Goal: Information Seeking & Learning: Check status

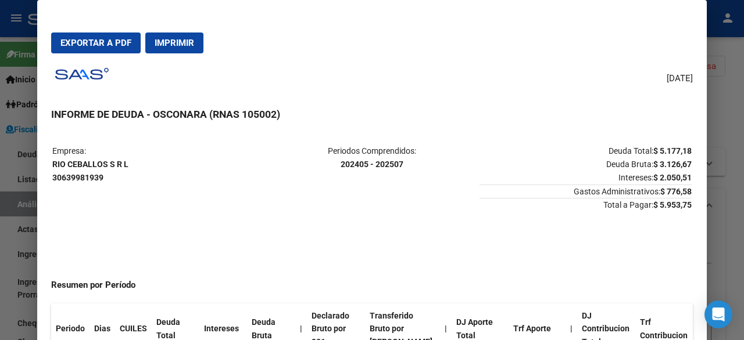
scroll to position [2, 0]
drag, startPoint x: 738, startPoint y: 145, endPoint x: 737, endPoint y: 135, distance: 9.4
click at [737, 135] on div at bounding box center [372, 170] width 744 height 340
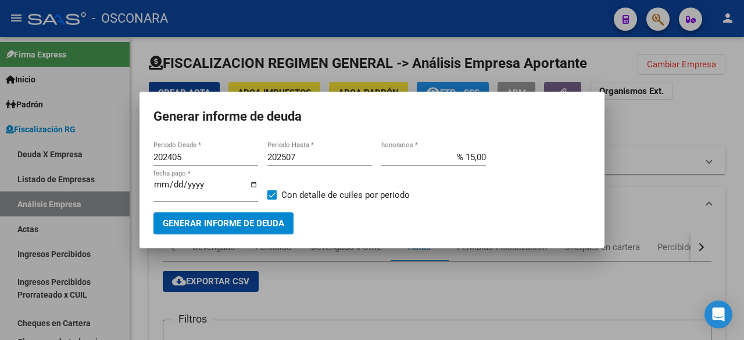
click at [674, 85] on div at bounding box center [372, 170] width 744 height 340
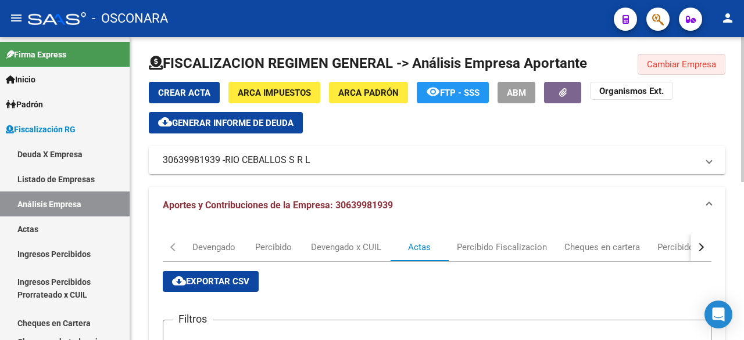
click at [665, 55] on button "Cambiar Empresa" at bounding box center [681, 64] width 88 height 21
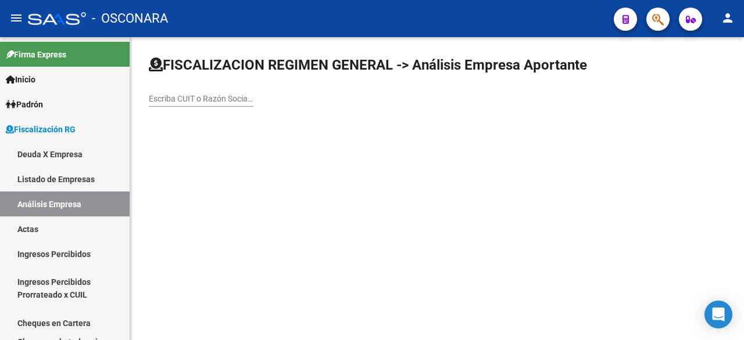
scroll to position [0, 0]
click at [188, 92] on div "Escriba CUIT o Razón Social para buscar" at bounding box center [201, 95] width 105 height 23
click at [188, 96] on input "Escriba CUIT o Razón Social para buscar" at bounding box center [201, 99] width 105 height 10
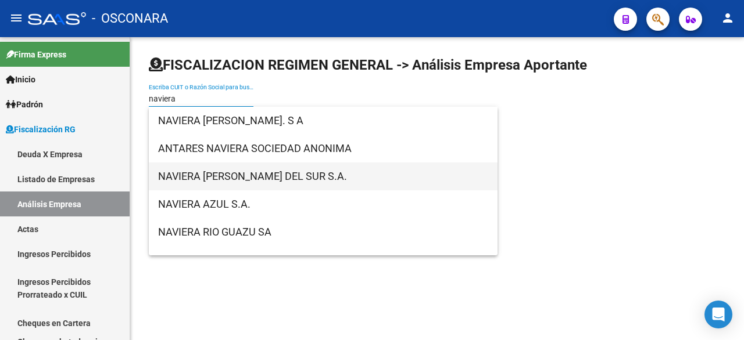
type input "naviera"
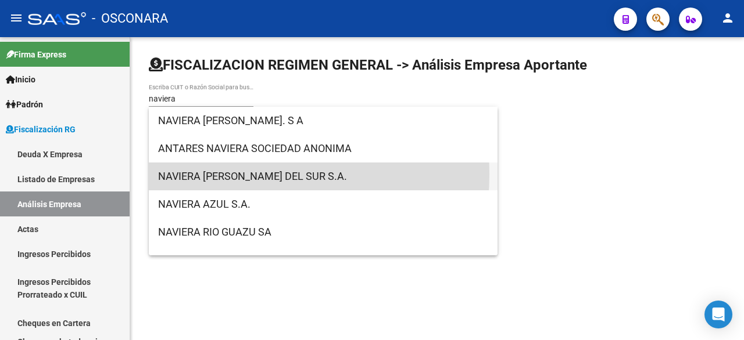
click at [228, 174] on span "NAVIERA [PERSON_NAME] DEL SUR S.A." at bounding box center [323, 177] width 330 height 28
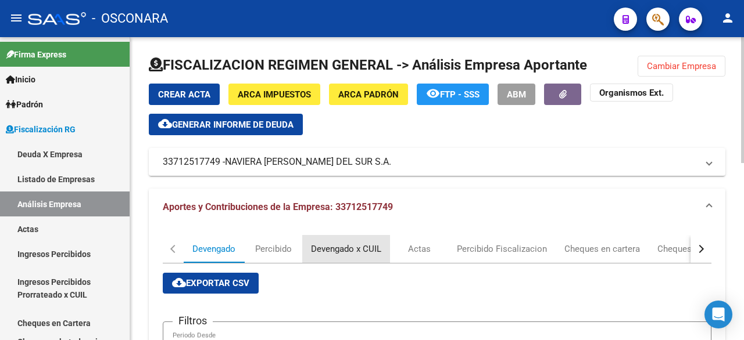
click at [346, 252] on div "Devengado x CUIL" at bounding box center [346, 249] width 70 height 13
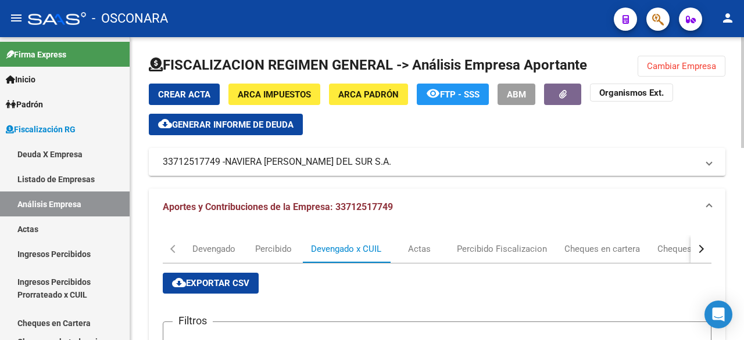
scroll to position [303, 0]
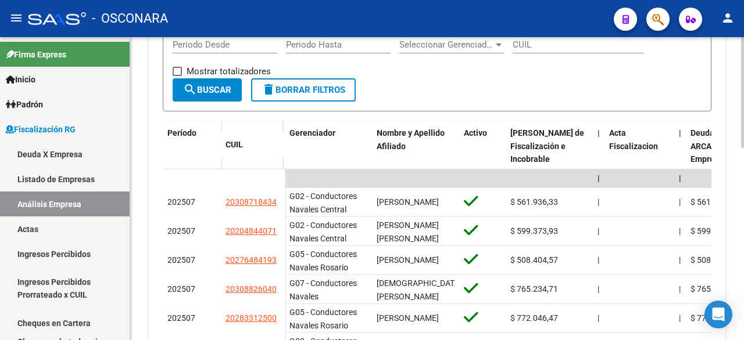
click at [743, 163] on div at bounding box center [742, 188] width 3 height 303
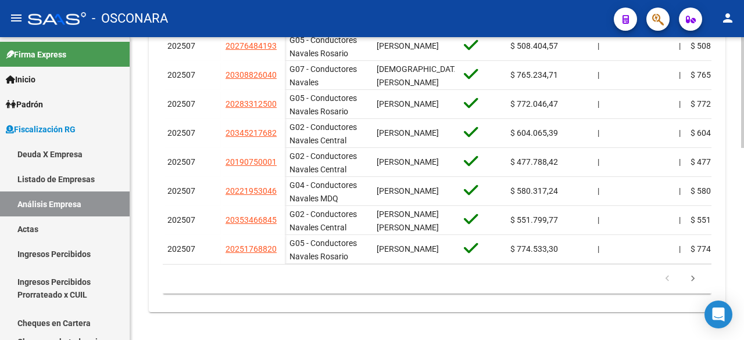
click at [743, 279] on div at bounding box center [742, 188] width 3 height 303
click at [690, 286] on icon "go to next page" at bounding box center [692, 281] width 15 height 14
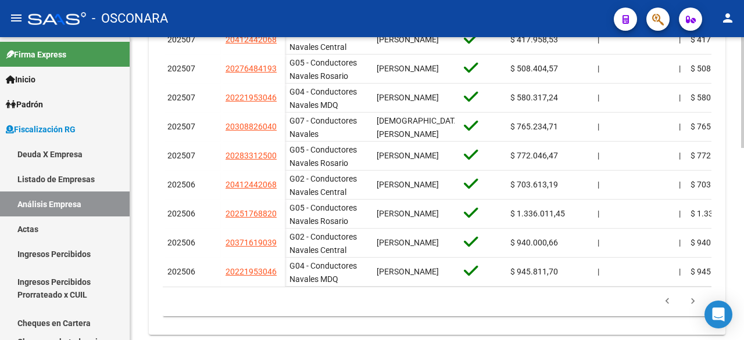
scroll to position [494, 0]
click at [743, 261] on div at bounding box center [742, 276] width 3 height 111
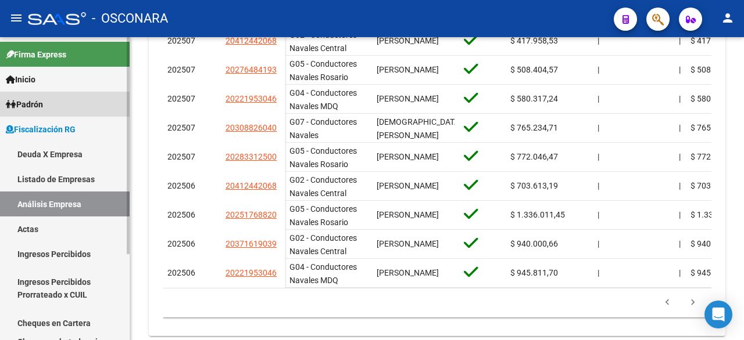
click at [17, 102] on span "Padrón" at bounding box center [24, 104] width 37 height 13
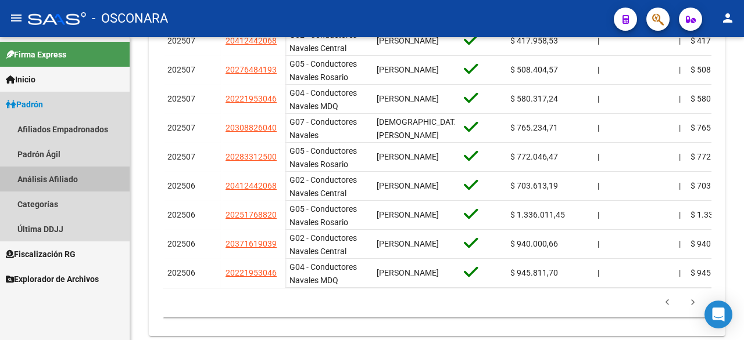
click at [33, 181] on link "Análisis Afiliado" at bounding box center [65, 179] width 130 height 25
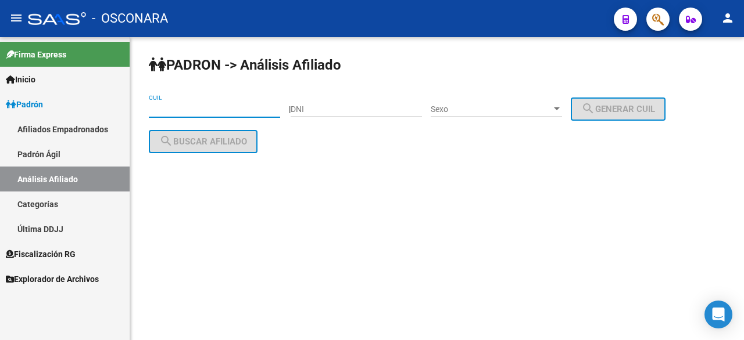
click at [217, 107] on input "CUIL" at bounding box center [214, 110] width 131 height 10
paste input "20-33366895-6"
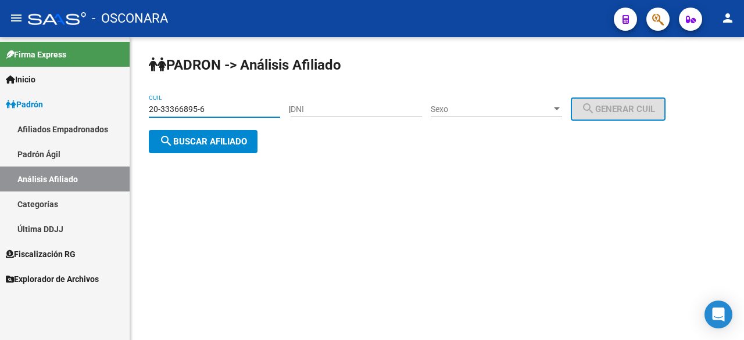
type input "20-33366895-6"
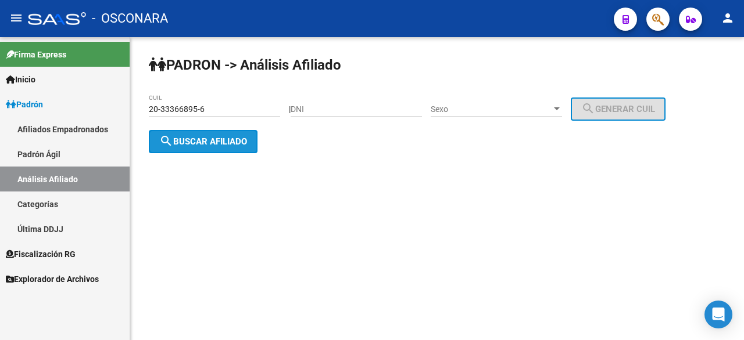
click at [209, 149] on button "search Buscar afiliado" at bounding box center [203, 141] width 109 height 23
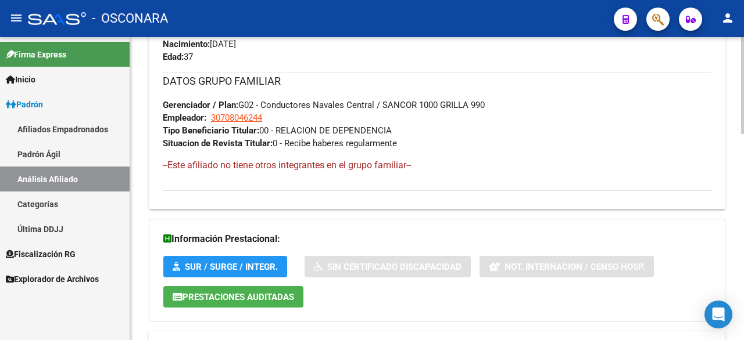
scroll to position [645, 0]
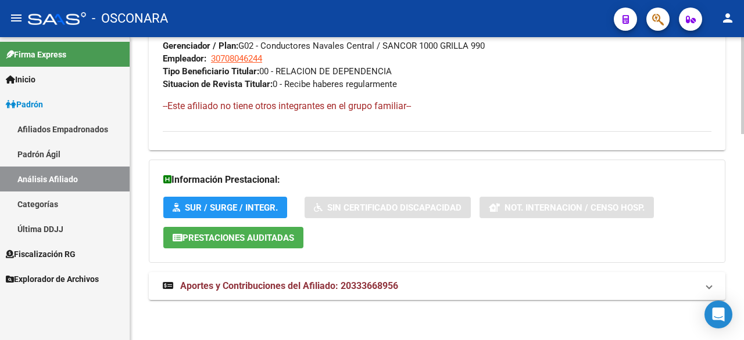
click at [718, 319] on body "menu - OSCONARA person Firma Express Inicio Instructivos Contacto OS Padrón Afi…" at bounding box center [372, 170] width 744 height 340
click at [326, 278] on mat-expansion-panel-header "Aportes y Contribuciones del Afiliado: 20333668956" at bounding box center [437, 286] width 576 height 28
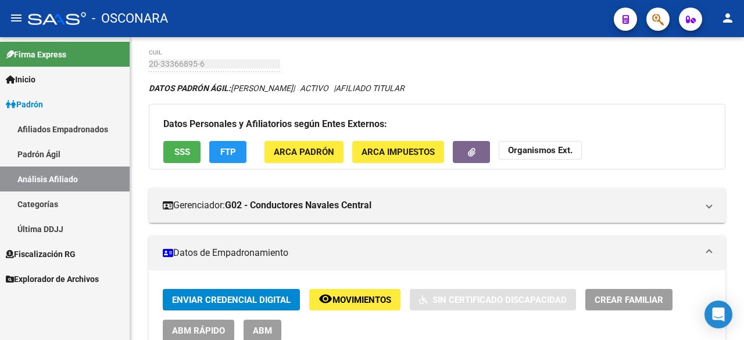
scroll to position [0, 0]
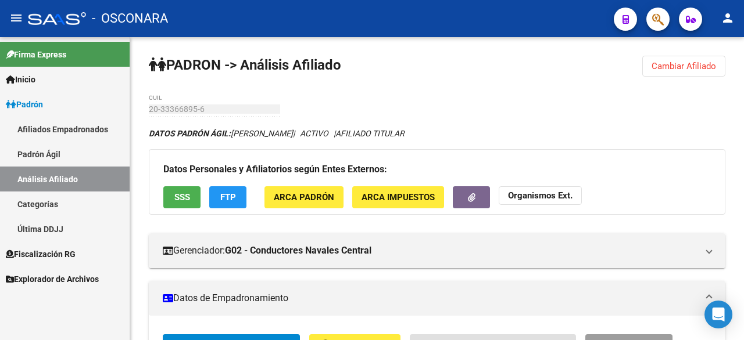
click at [184, 204] on button "SSS" at bounding box center [181, 196] width 37 height 21
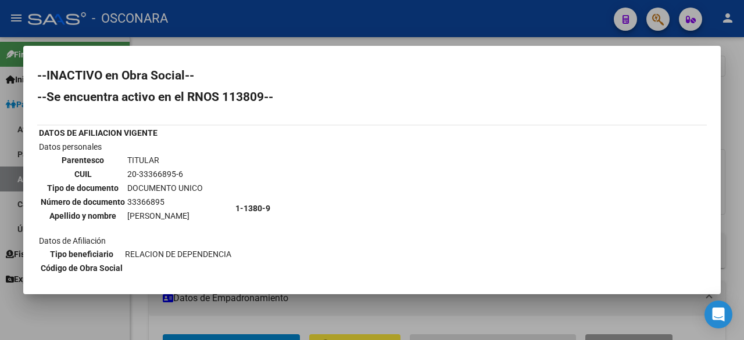
drag, startPoint x: 186, startPoint y: 96, endPoint x: 265, endPoint y: 96, distance: 79.6
click at [265, 96] on h2 "--Se encuentra activo en el RNOS 113809--" at bounding box center [371, 97] width 669 height 12
copy h2 "RNOS 113809"
click at [414, 13] on div at bounding box center [372, 170] width 744 height 340
